Goal: Task Accomplishment & Management: Complete application form

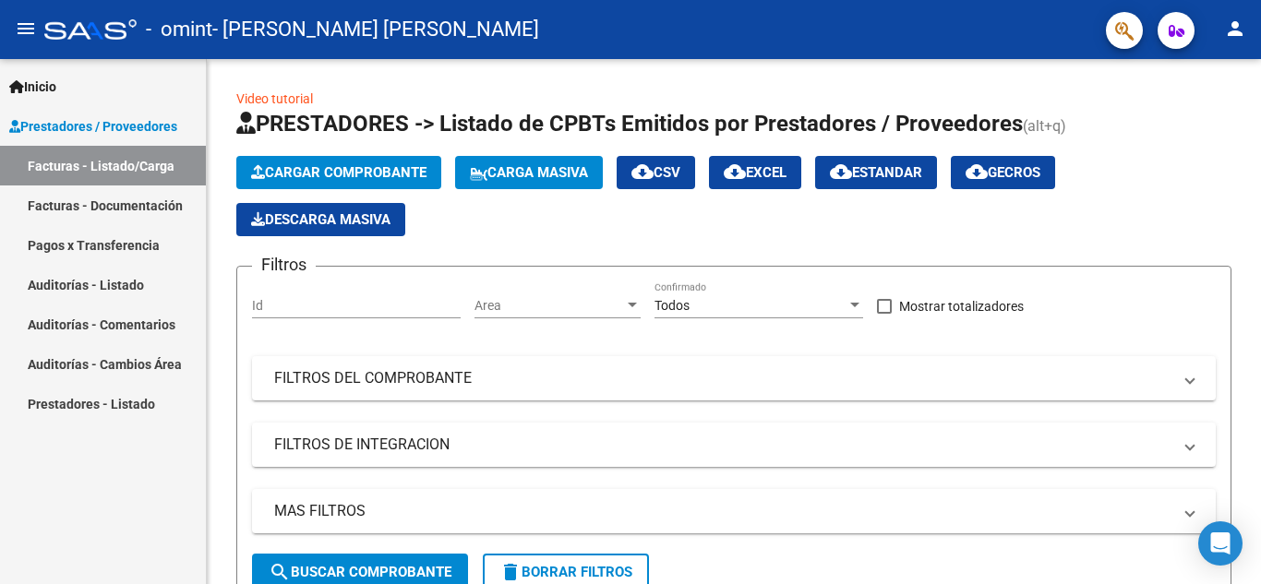
scroll to position [277, 0]
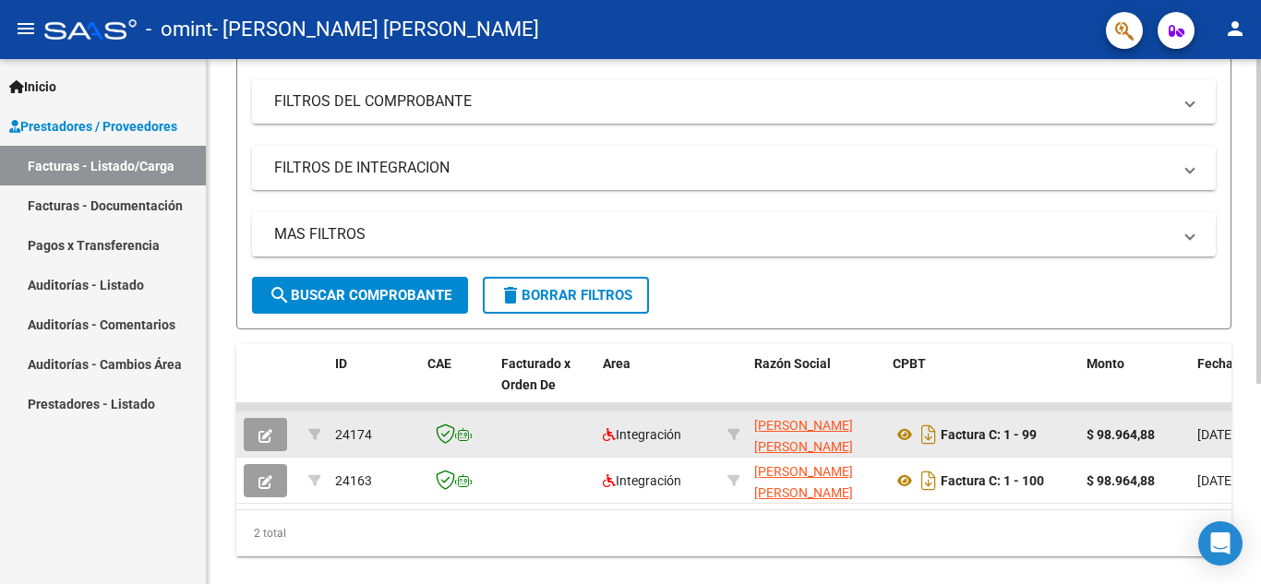
click at [274, 427] on button "button" at bounding box center [265, 434] width 43 height 33
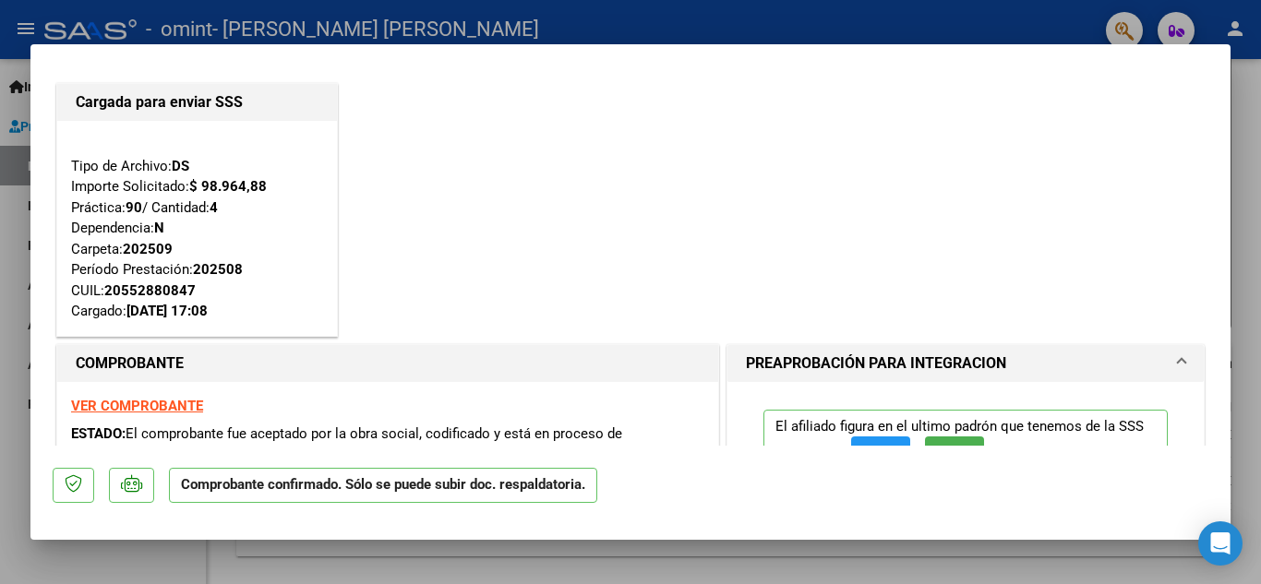
scroll to position [0, 0]
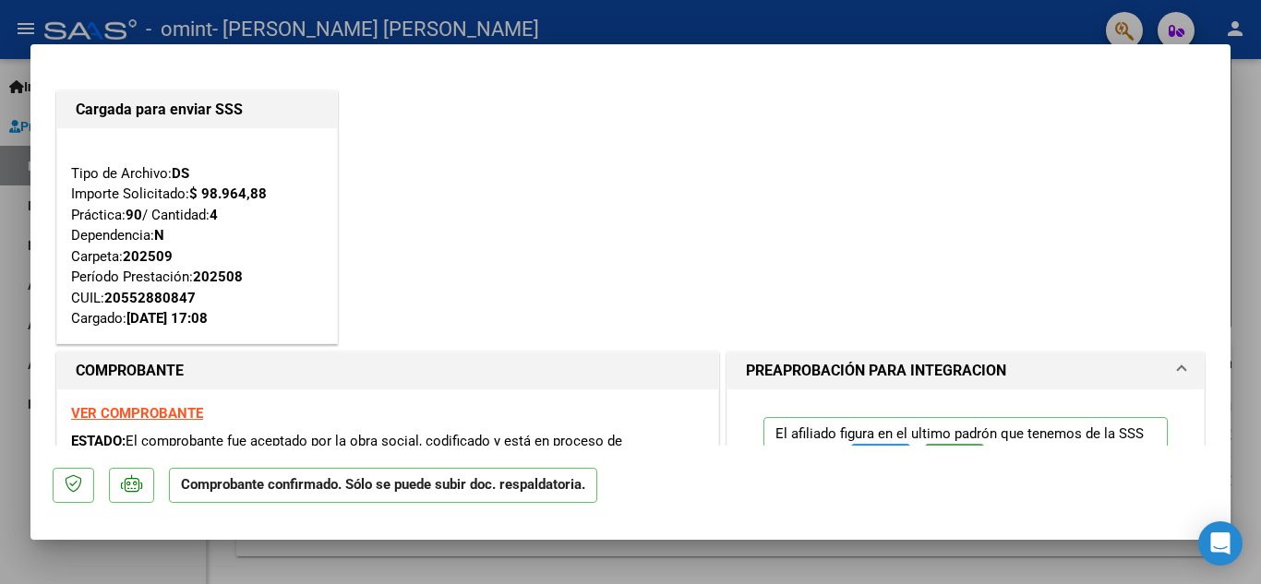
click at [944, 20] on div at bounding box center [630, 292] width 1261 height 584
type input "$ 0,00"
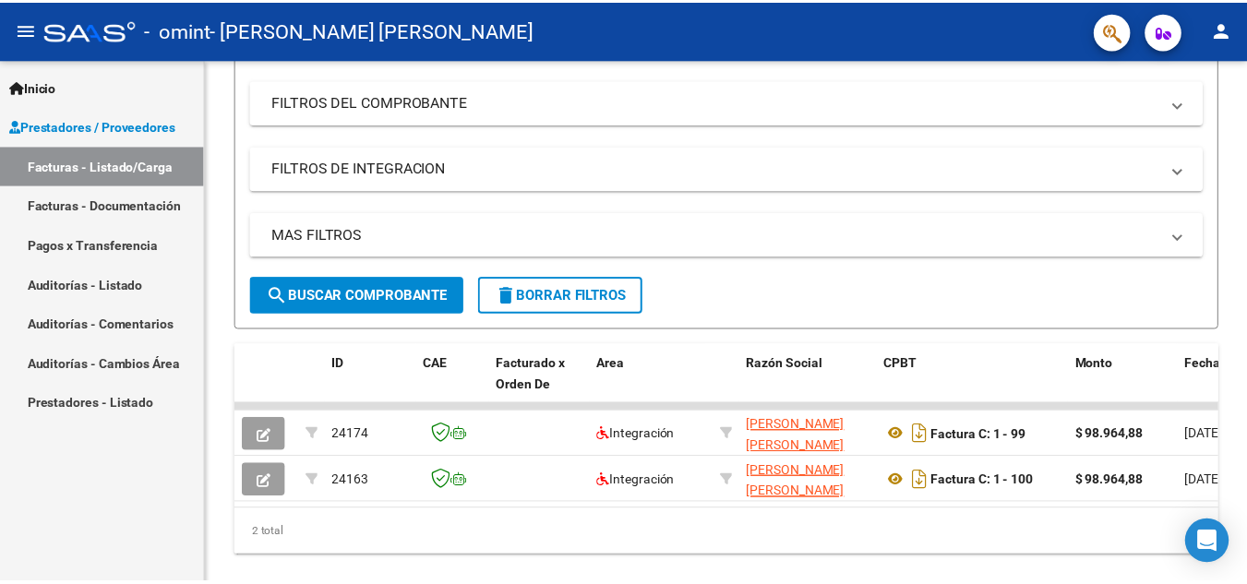
scroll to position [277, 0]
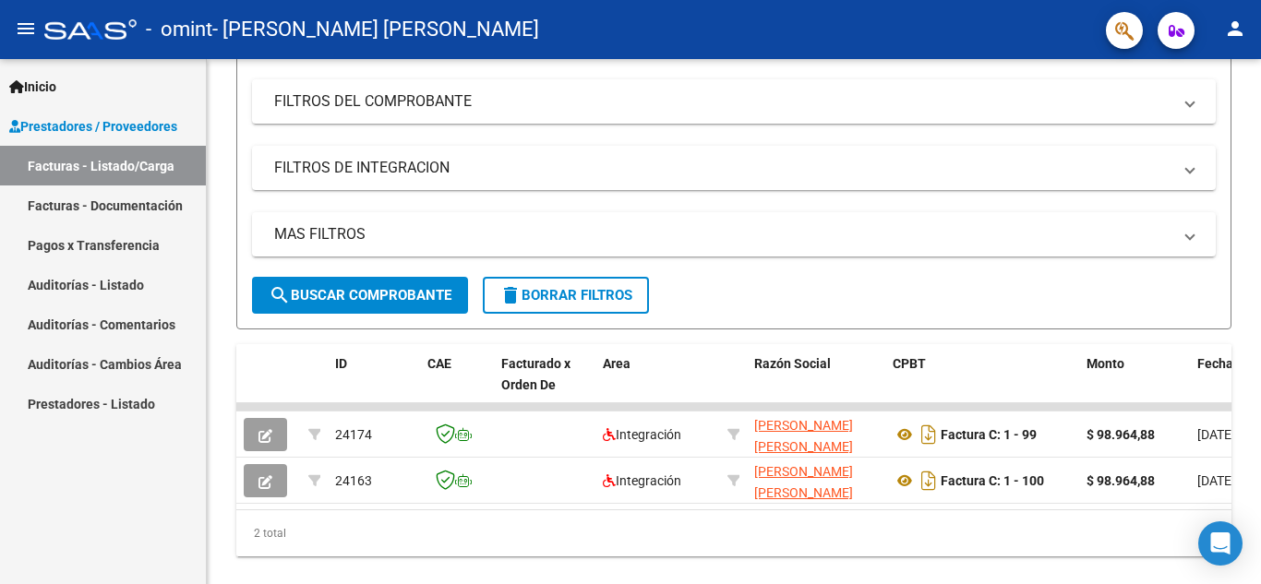
click at [1238, 35] on mat-icon "person" at bounding box center [1235, 29] width 22 height 22
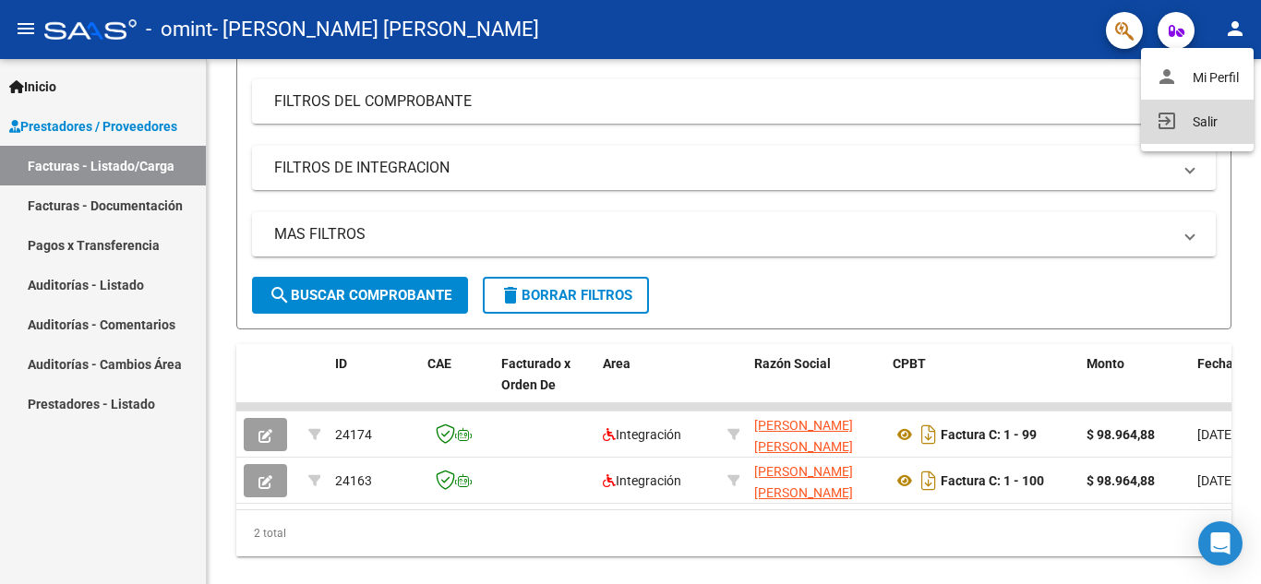
click at [1201, 122] on button "exit_to_app Salir" at bounding box center [1197, 122] width 113 height 44
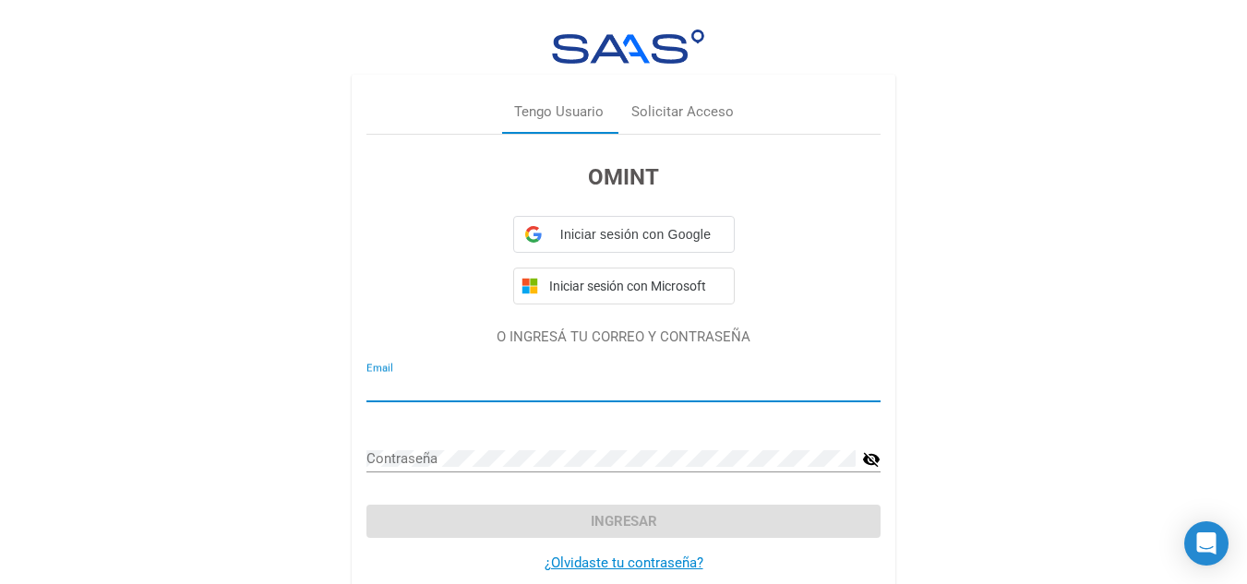
type input "[PERSON_NAME][EMAIL_ADDRESS][DOMAIN_NAME]"
